Goal: Ask a question

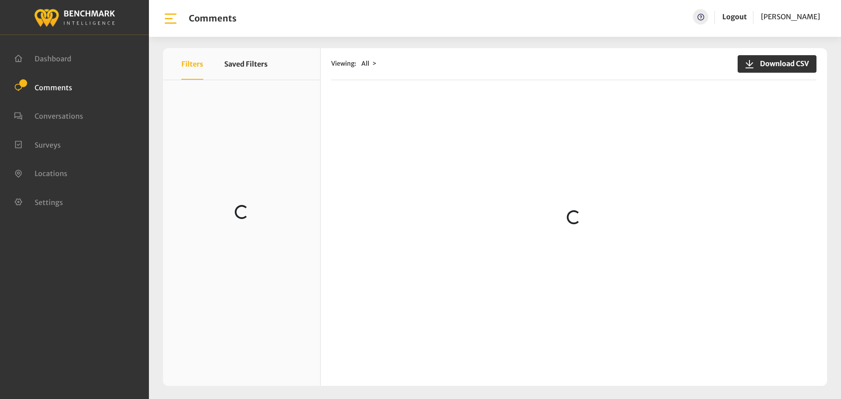
scroll to position [138, 0]
click at [285, 253] on div "X Filters Saved Filters Loading... Viewing: All" at bounding box center [495, 217] width 664 height 338
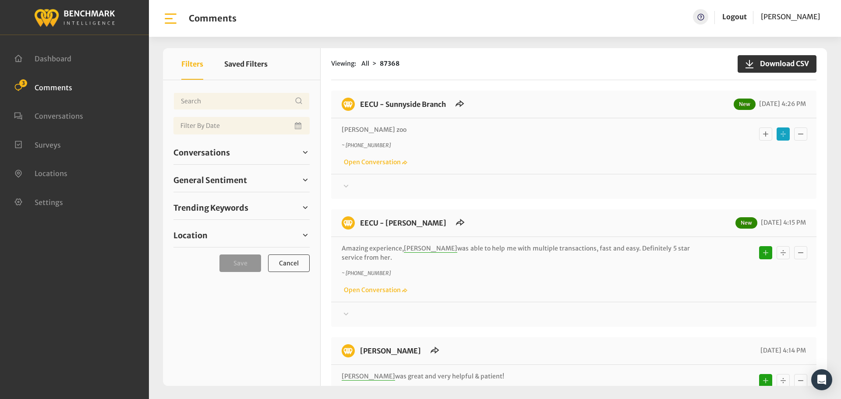
click at [356, 188] on div at bounding box center [573, 186] width 464 height 11
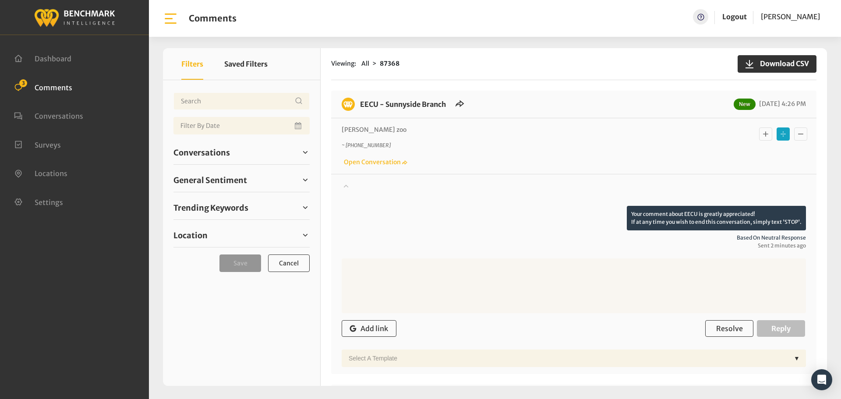
click at [356, 188] on div at bounding box center [573, 193] width 464 height 25
